Goal: Information Seeking & Learning: Learn about a topic

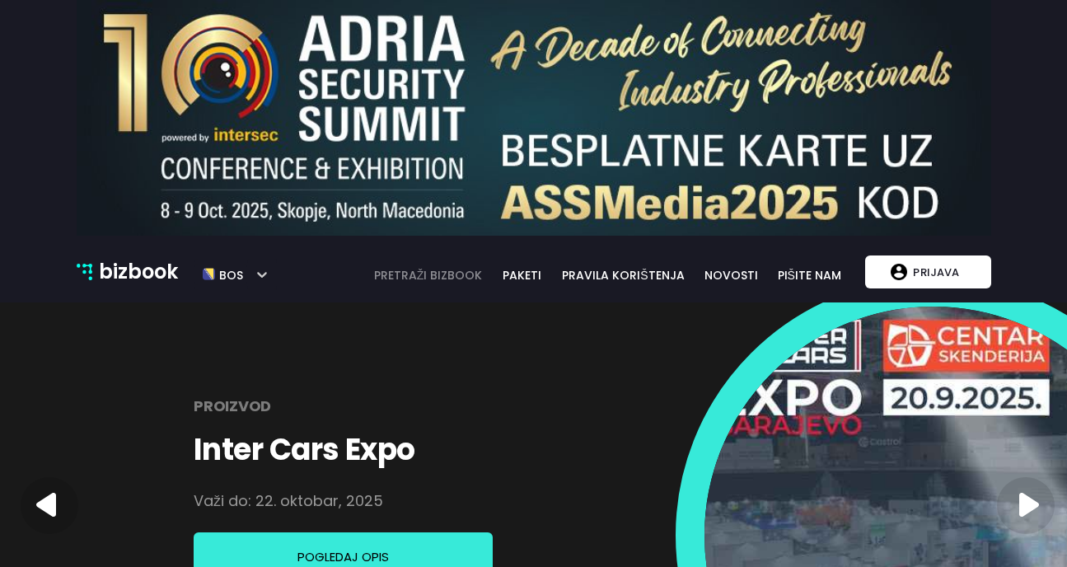
click at [437, 276] on link "pretraži bizbook" at bounding box center [428, 275] width 130 height 18
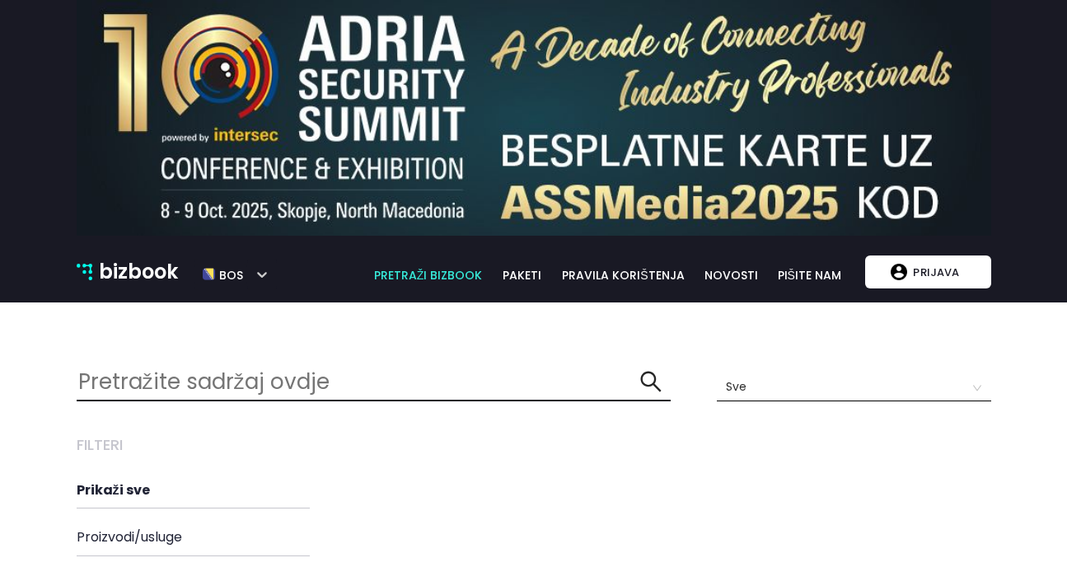
click at [145, 269] on p "bizbook" at bounding box center [138, 271] width 79 height 31
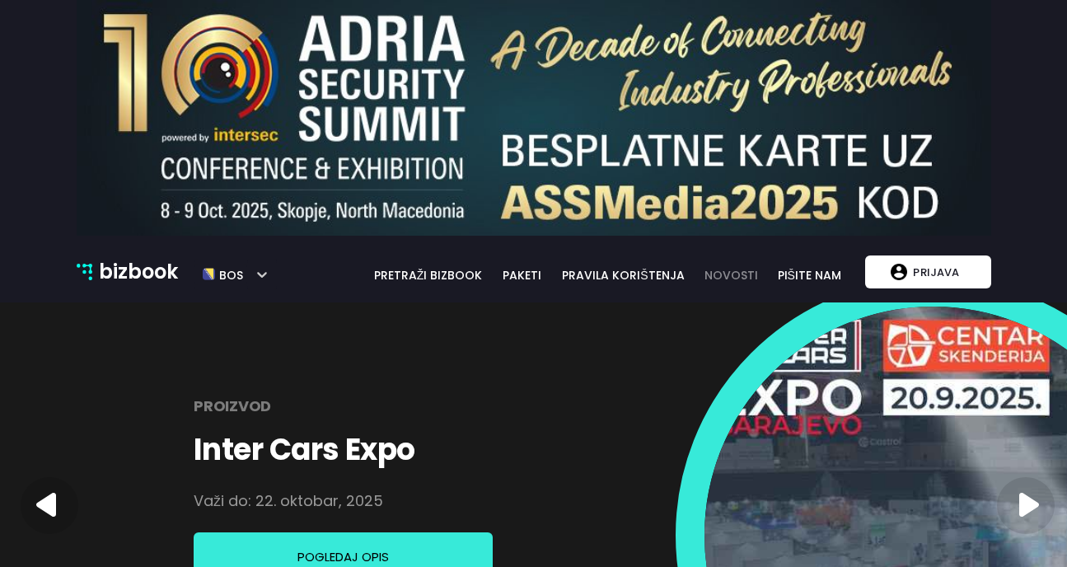
click at [741, 267] on link "novosti" at bounding box center [731, 275] width 73 height 18
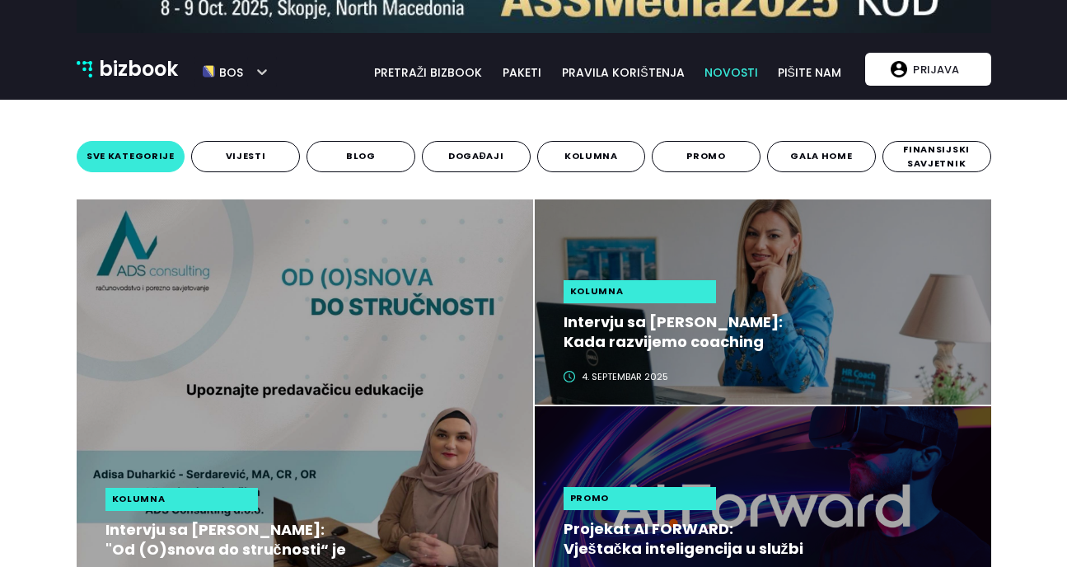
scroll to position [248, 0]
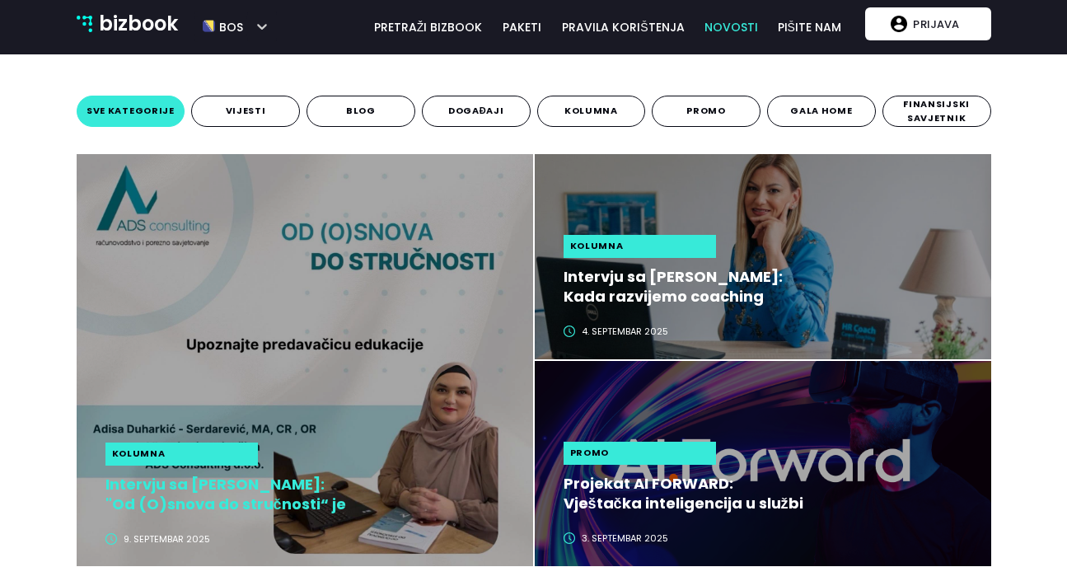
click at [165, 502] on h2 "Intervju sa [PERSON_NAME]: "Od (O)snova do stručnosti“ je edukacija koja mijenj…" at bounding box center [228, 495] width 246 height 40
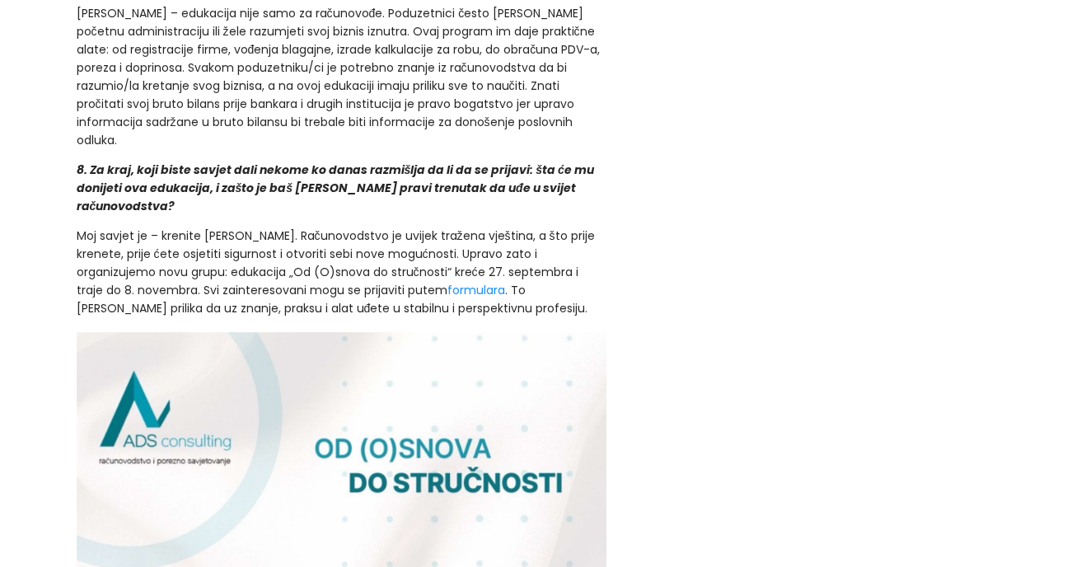
scroll to position [3983, 0]
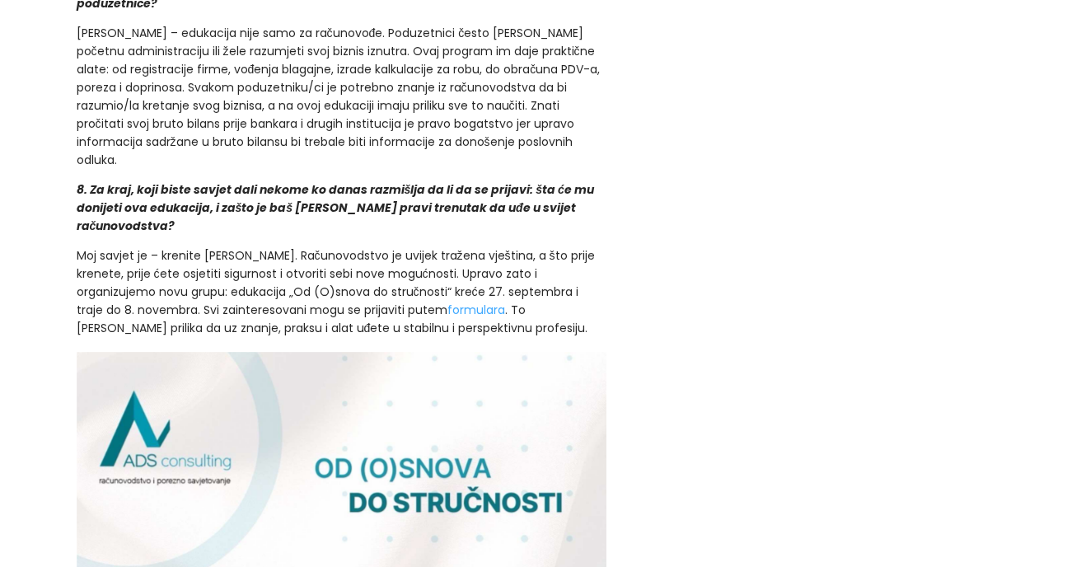
click at [447, 302] on link "formulara" at bounding box center [476, 310] width 58 height 16
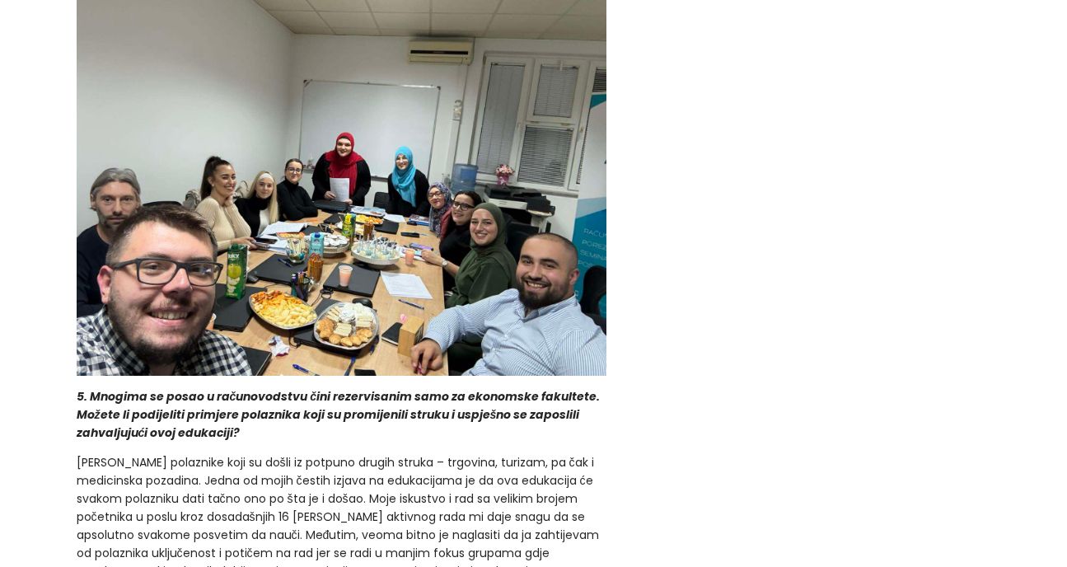
scroll to position [2749, 0]
